Goal: Information Seeking & Learning: Learn about a topic

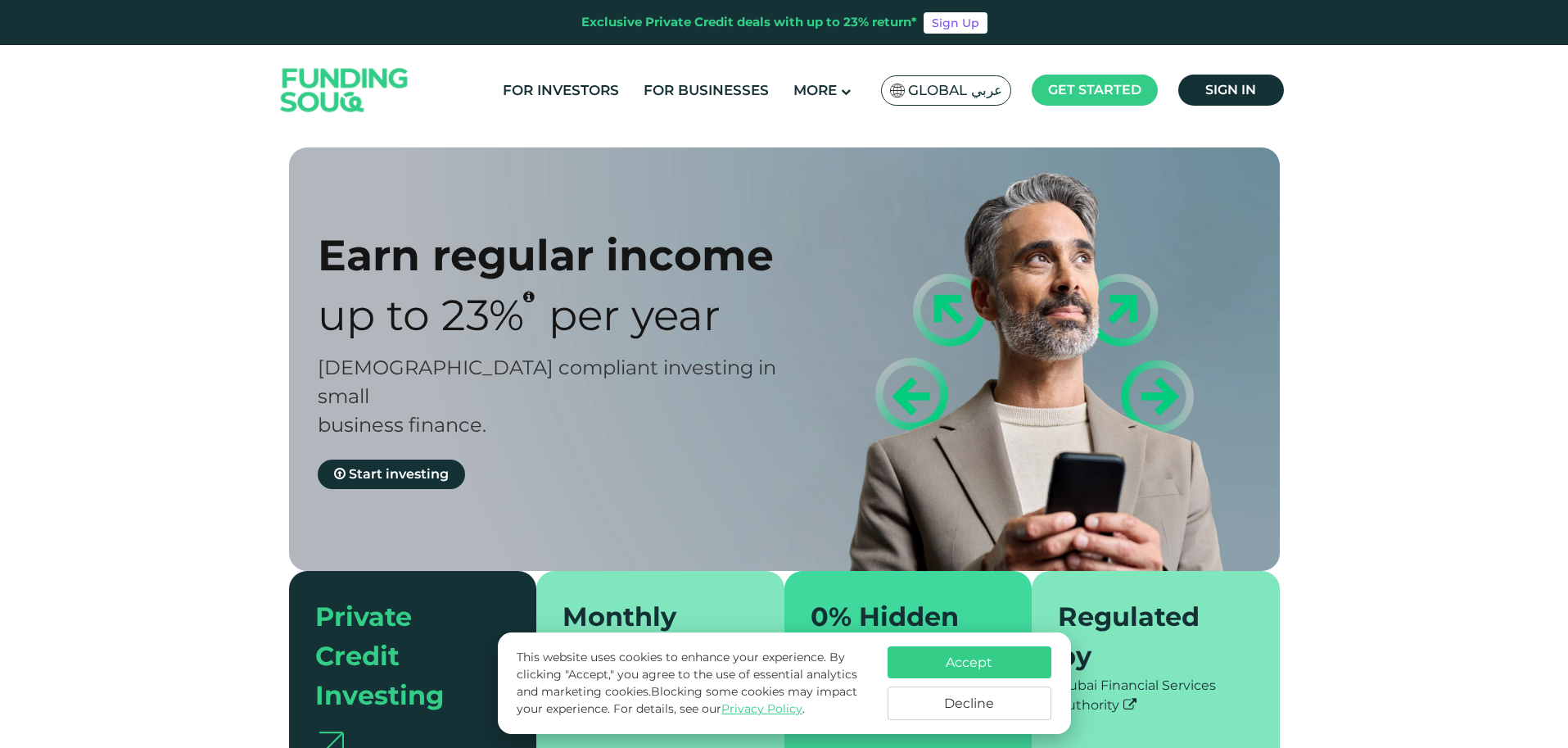
click at [909, 673] on button "Accept" at bounding box center [968, 661] width 164 height 32
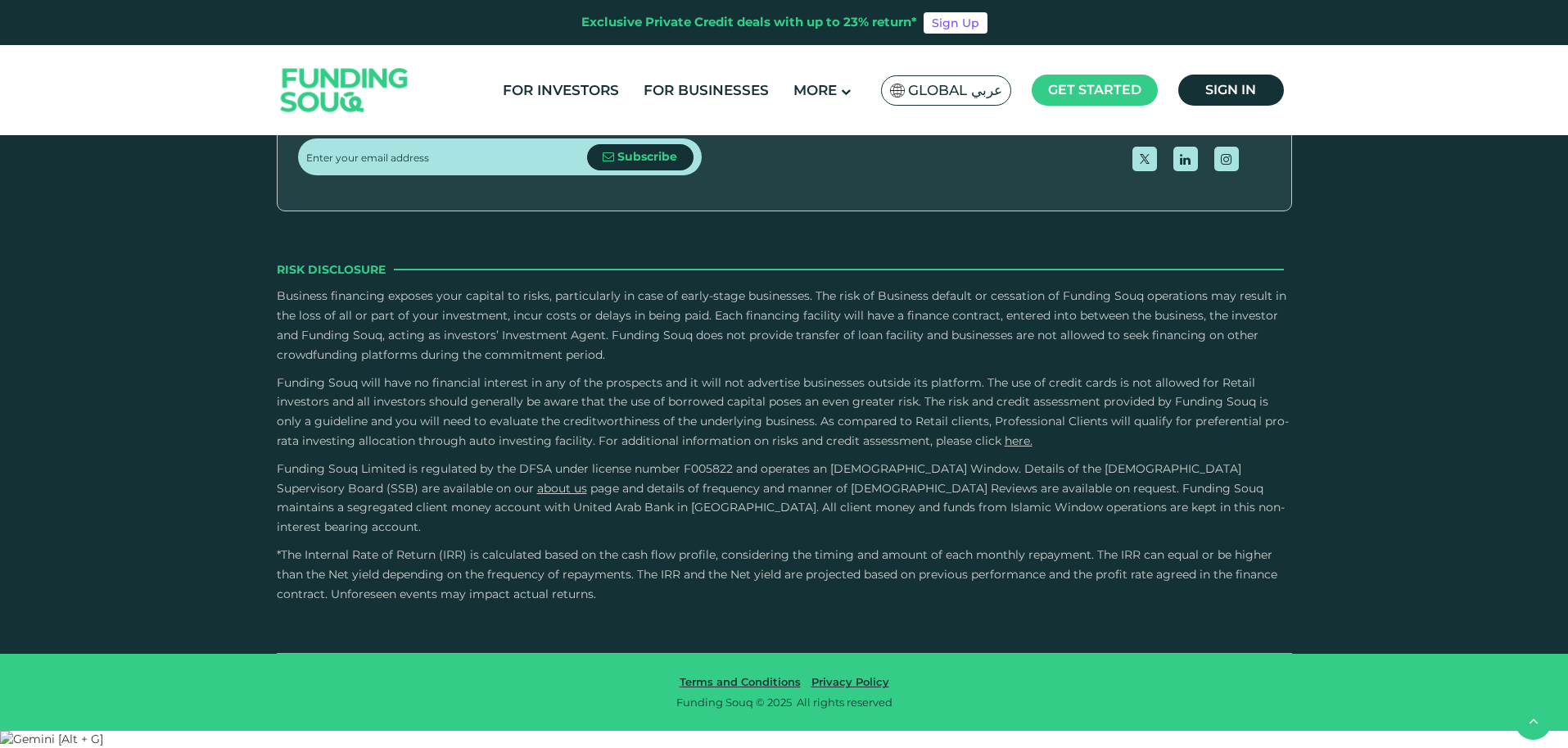
scroll to position [3099, 0]
type tc-range-slider "100000"
drag, startPoint x: 826, startPoint y: 385, endPoint x: 860, endPoint y: 386, distance: 34.0
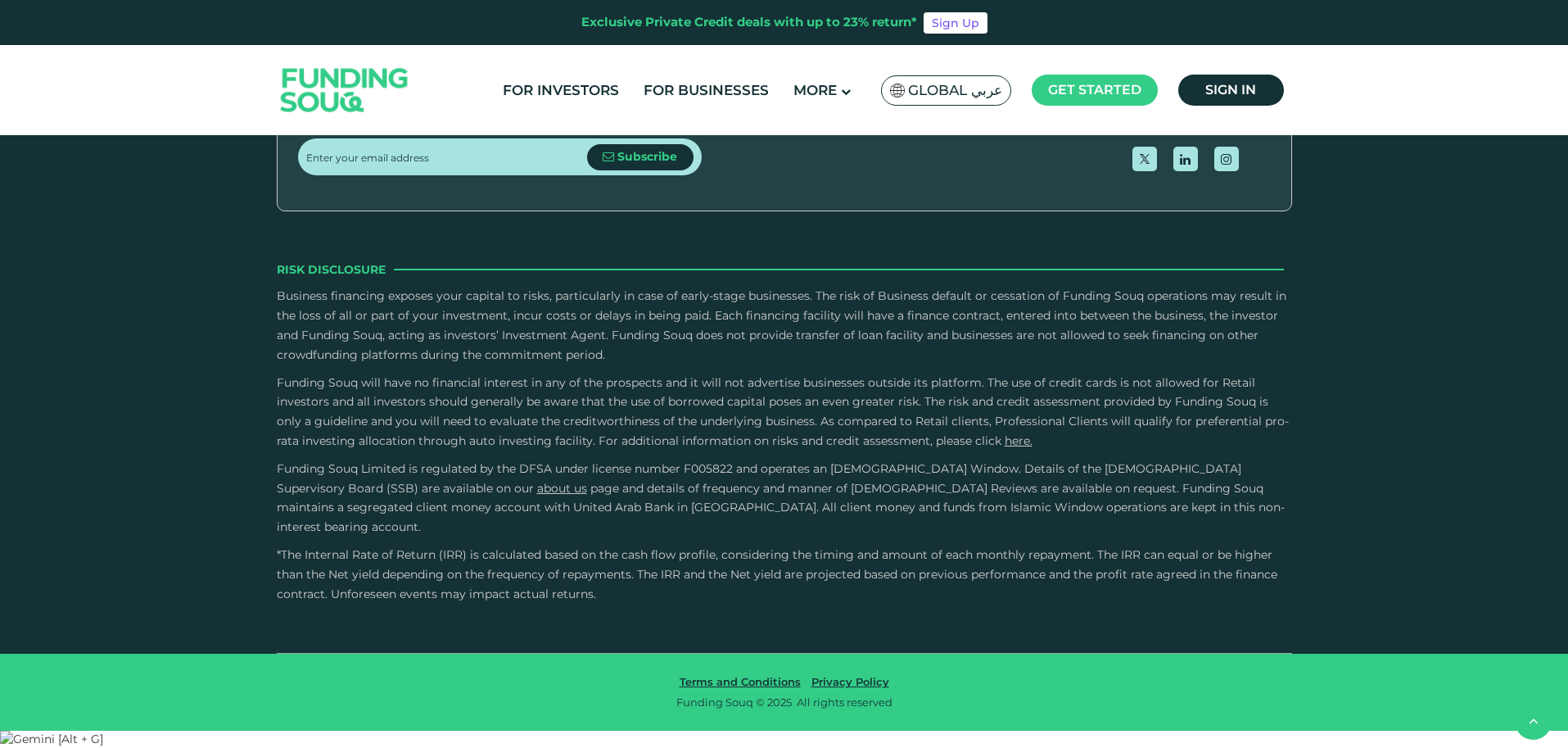
drag, startPoint x: 890, startPoint y: 387, endPoint x: 690, endPoint y: 386, distance: 200.0
type tc-range-slider "1"
drag, startPoint x: 698, startPoint y: 383, endPoint x: 643, endPoint y: 382, distance: 55.0
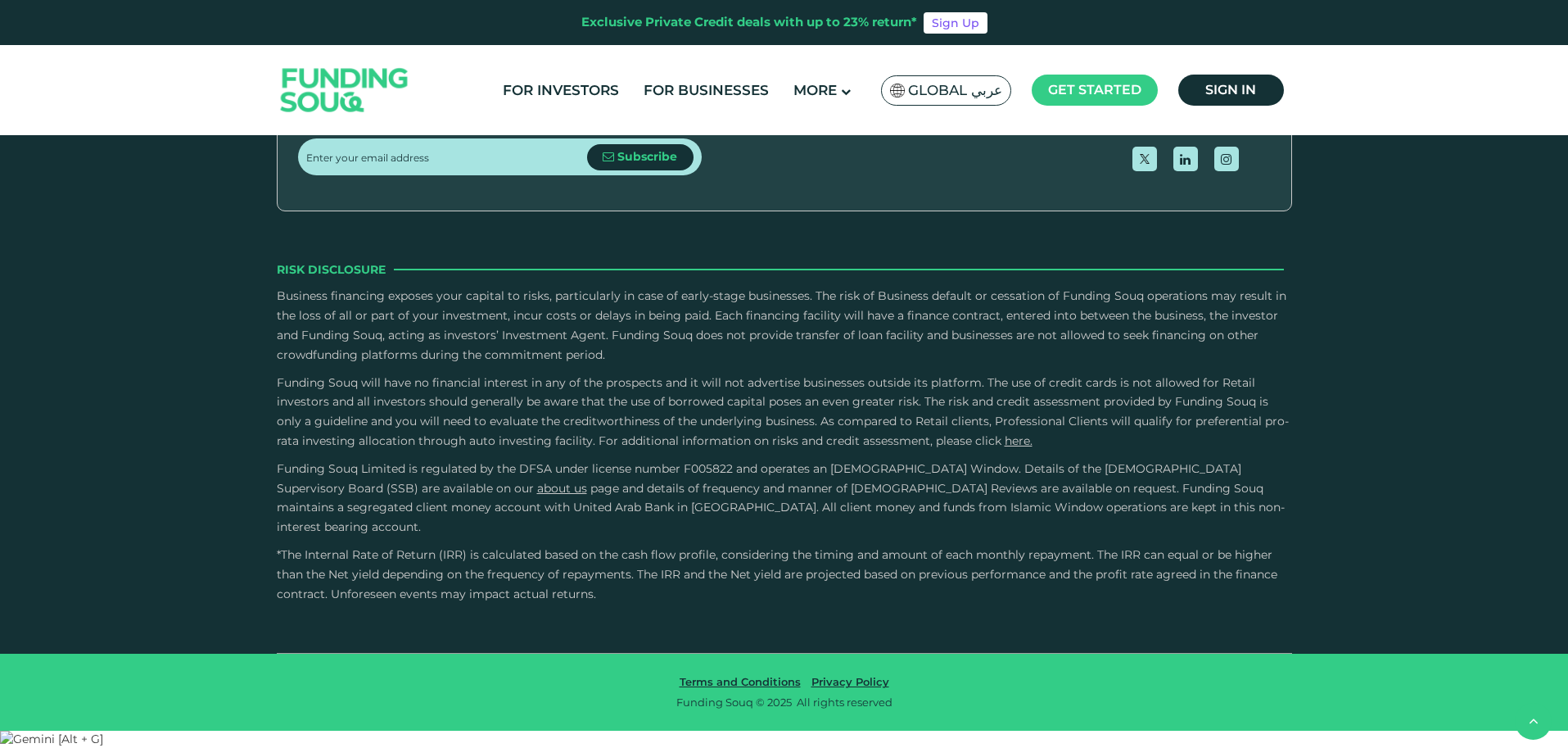
type tc-range-slider "10000"
type tc-range-slider "100000"
drag, startPoint x: 344, startPoint y: 382, endPoint x: 353, endPoint y: 383, distance: 9.1
drag, startPoint x: 634, startPoint y: 387, endPoint x: 653, endPoint y: 387, distance: 19.0
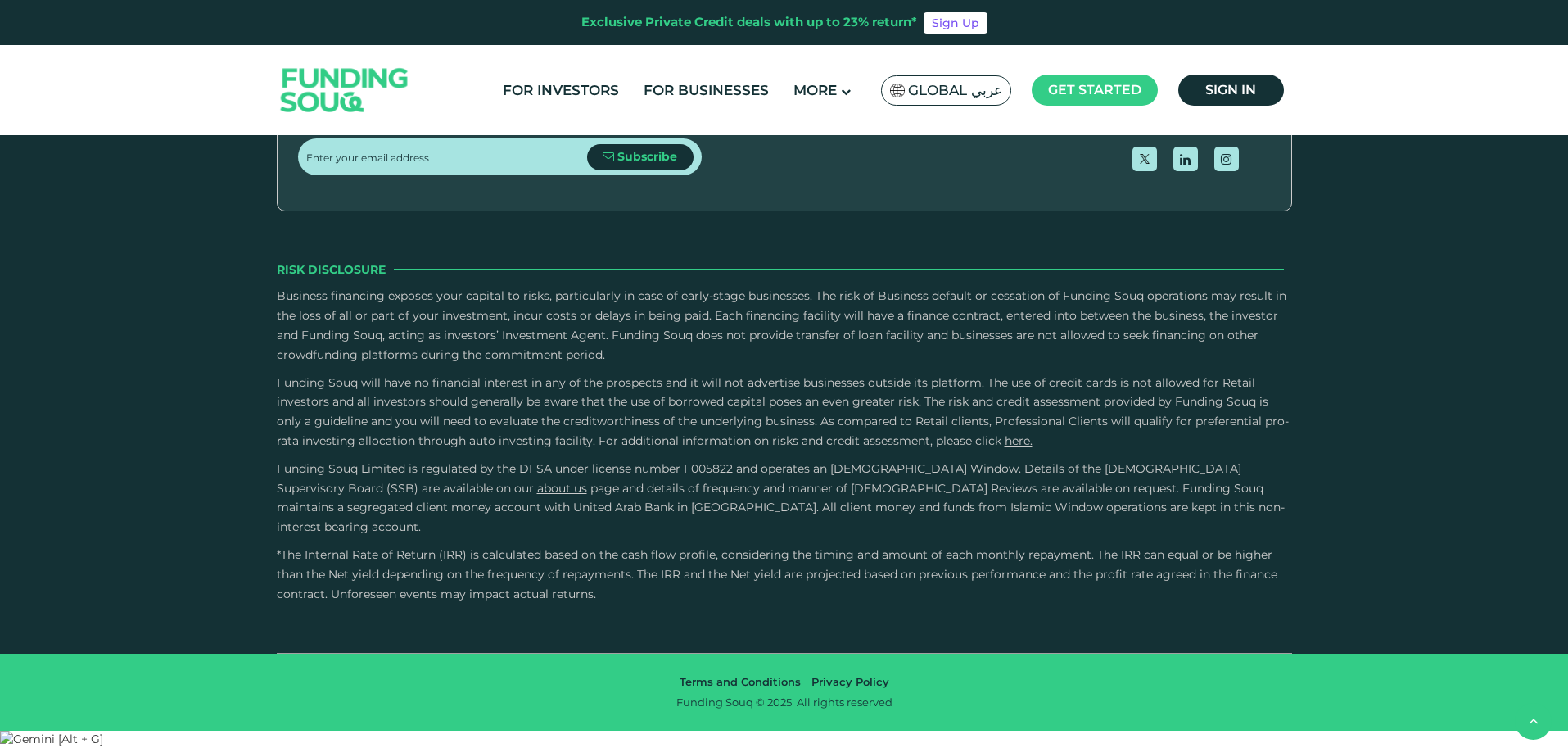
type tc-range-slider "2"
drag, startPoint x: 645, startPoint y: 382, endPoint x: 677, endPoint y: 384, distance: 32.1
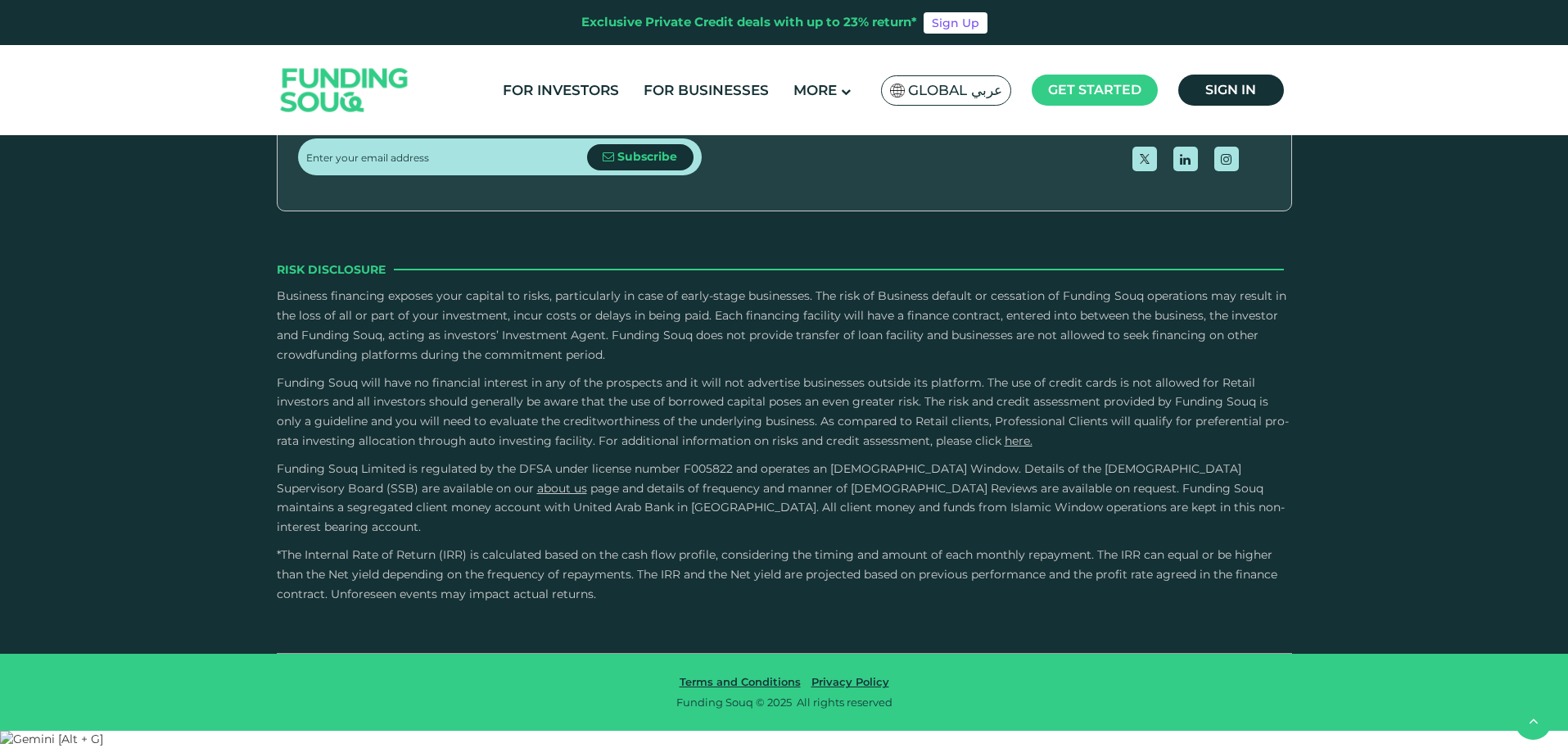
type tc-range-slider "50000"
drag, startPoint x: 355, startPoint y: 381, endPoint x: 339, endPoint y: 382, distance: 16.0
drag, startPoint x: 697, startPoint y: 384, endPoint x: 658, endPoint y: 384, distance: 39.0
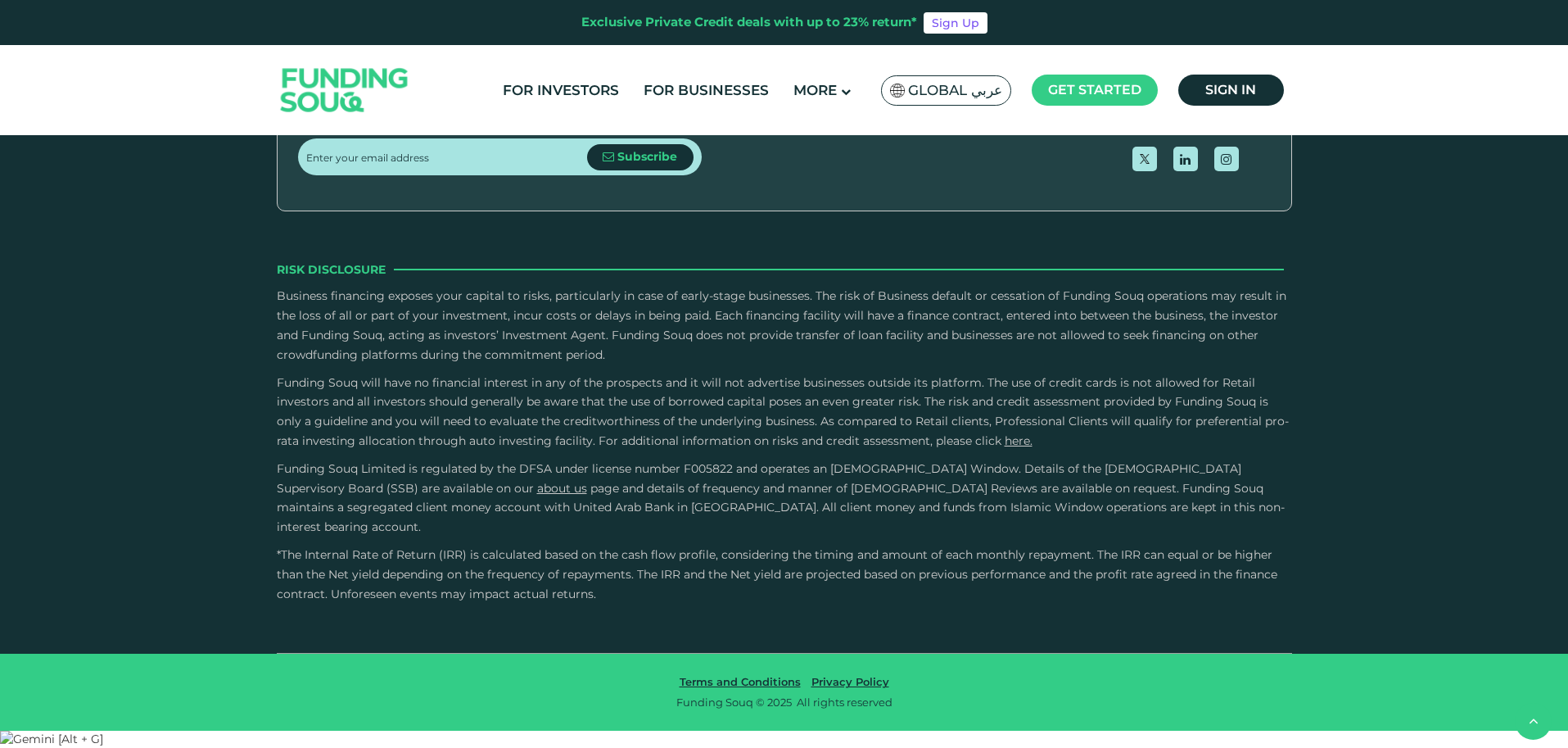
type tc-range-slider "2"
drag, startPoint x: 635, startPoint y: 377, endPoint x: 672, endPoint y: 379, distance: 37.1
type tc-range-slider "100000"
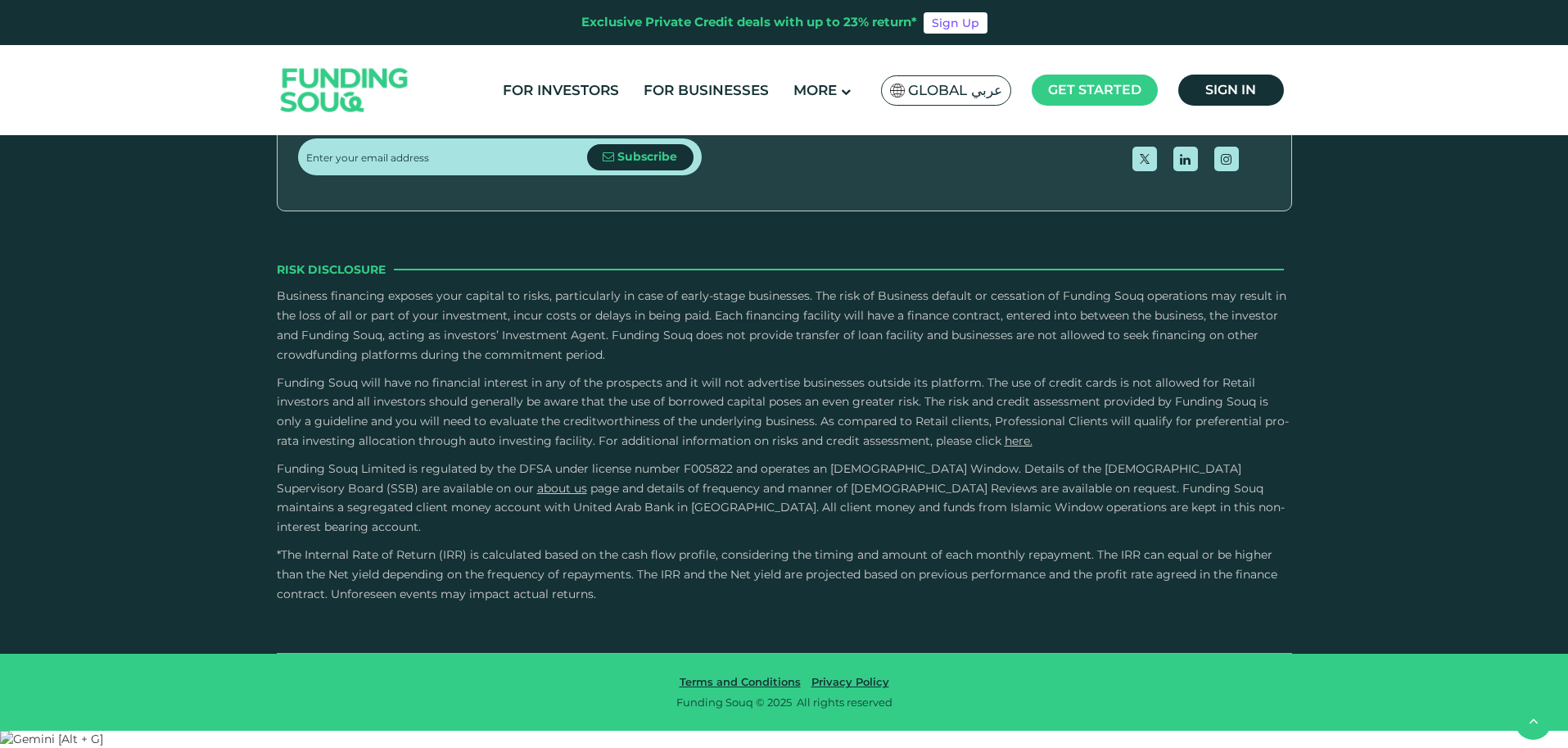
drag, startPoint x: 695, startPoint y: 382, endPoint x: 659, endPoint y: 386, distance: 36.2
type tc-range-slider "5"
drag, startPoint x: 635, startPoint y: 380, endPoint x: 882, endPoint y: 385, distance: 247.1
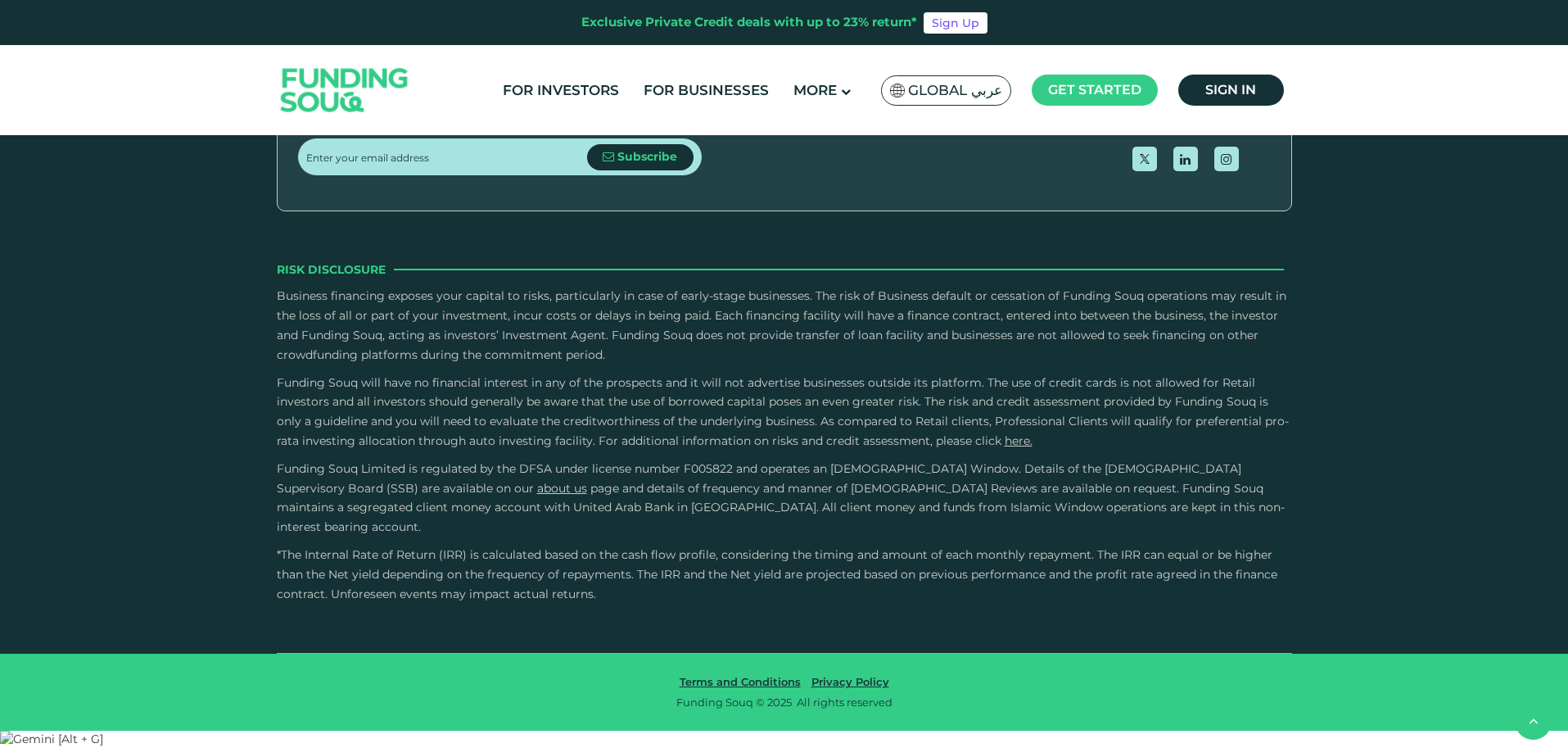
drag, startPoint x: 346, startPoint y: 386, endPoint x: 390, endPoint y: 387, distance: 44.0
type tc-range-slider "430000"
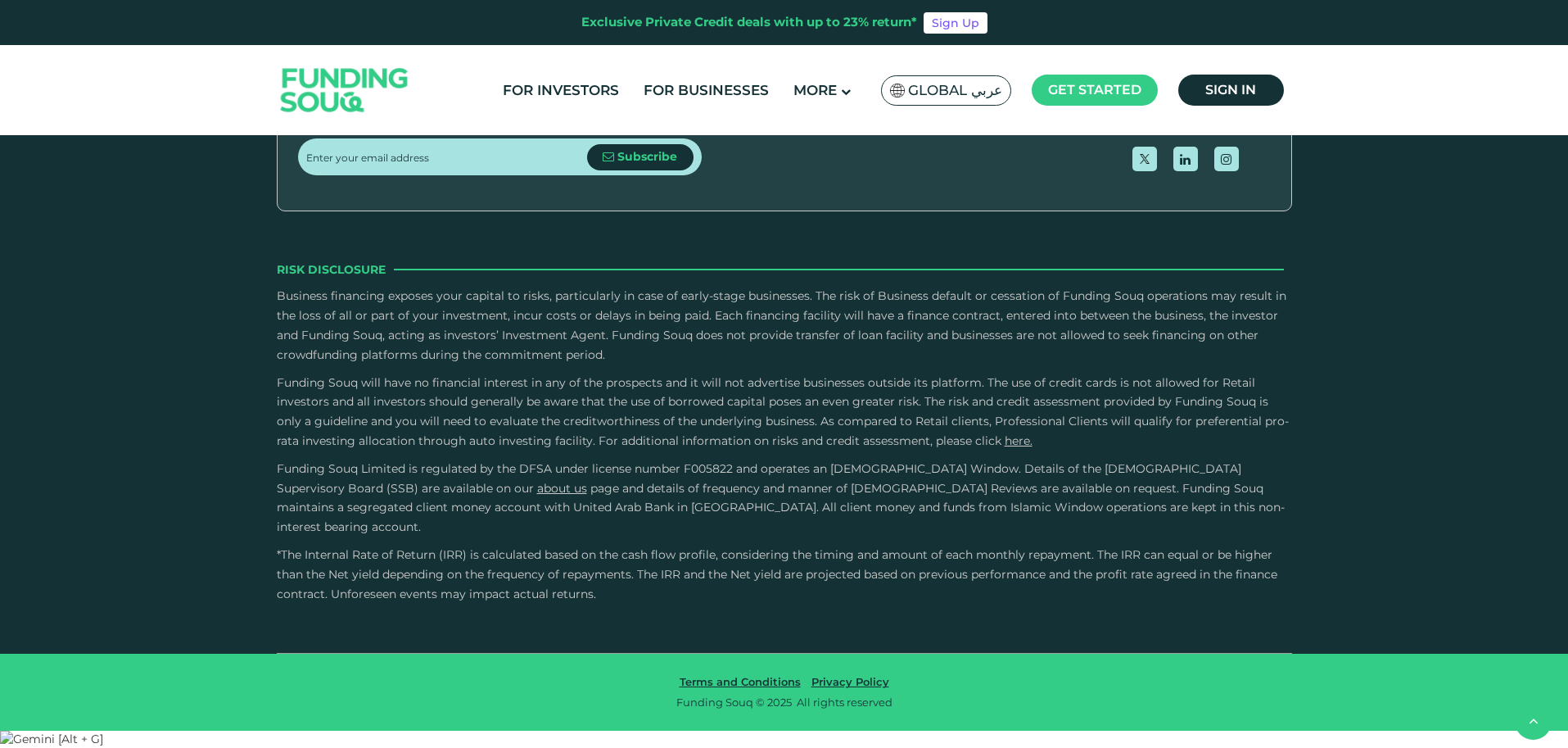
drag, startPoint x: 891, startPoint y: 418, endPoint x: 914, endPoint y: 422, distance: 23.3
